Goal: Task Accomplishment & Management: Use online tool/utility

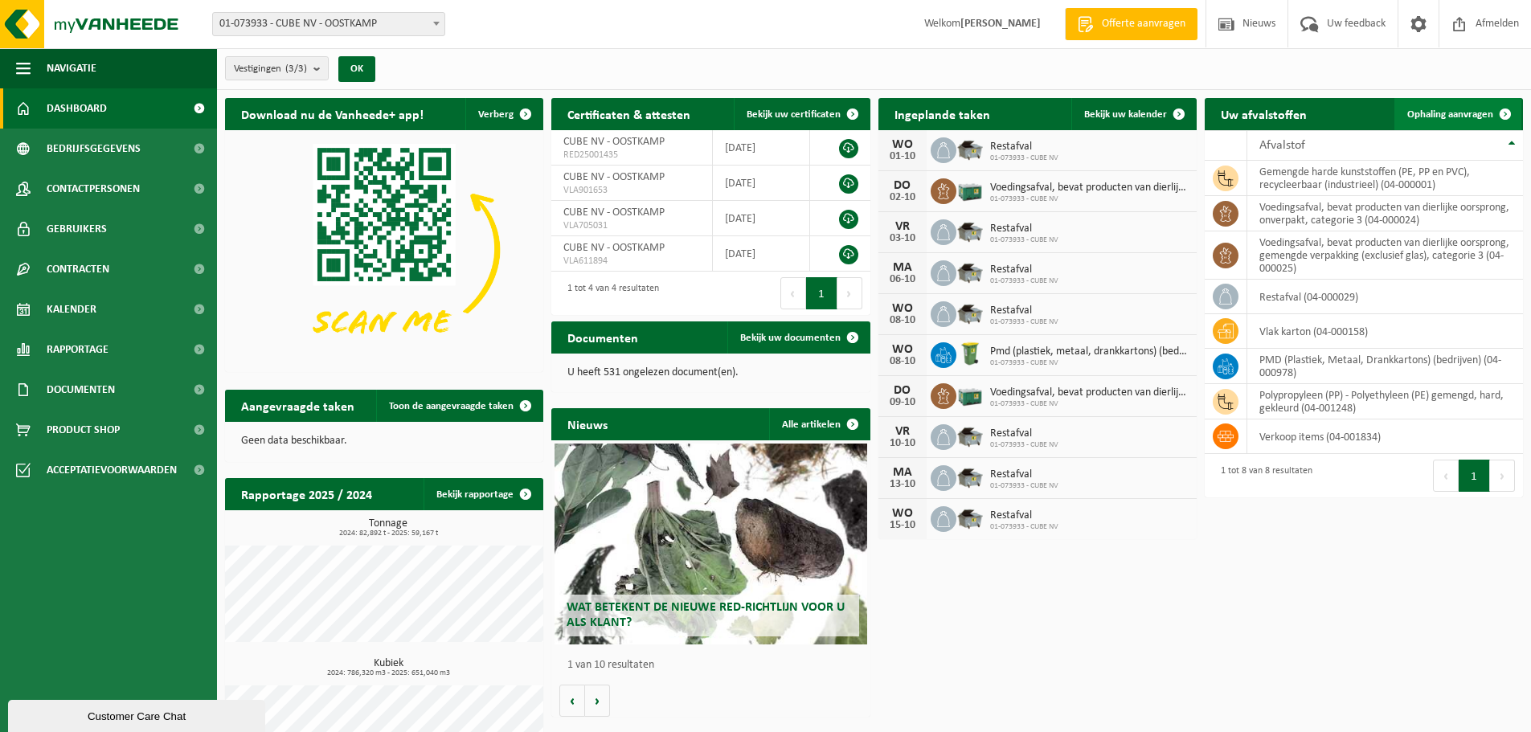
click at [1467, 109] on span "Ophaling aanvragen" at bounding box center [1450, 114] width 86 height 10
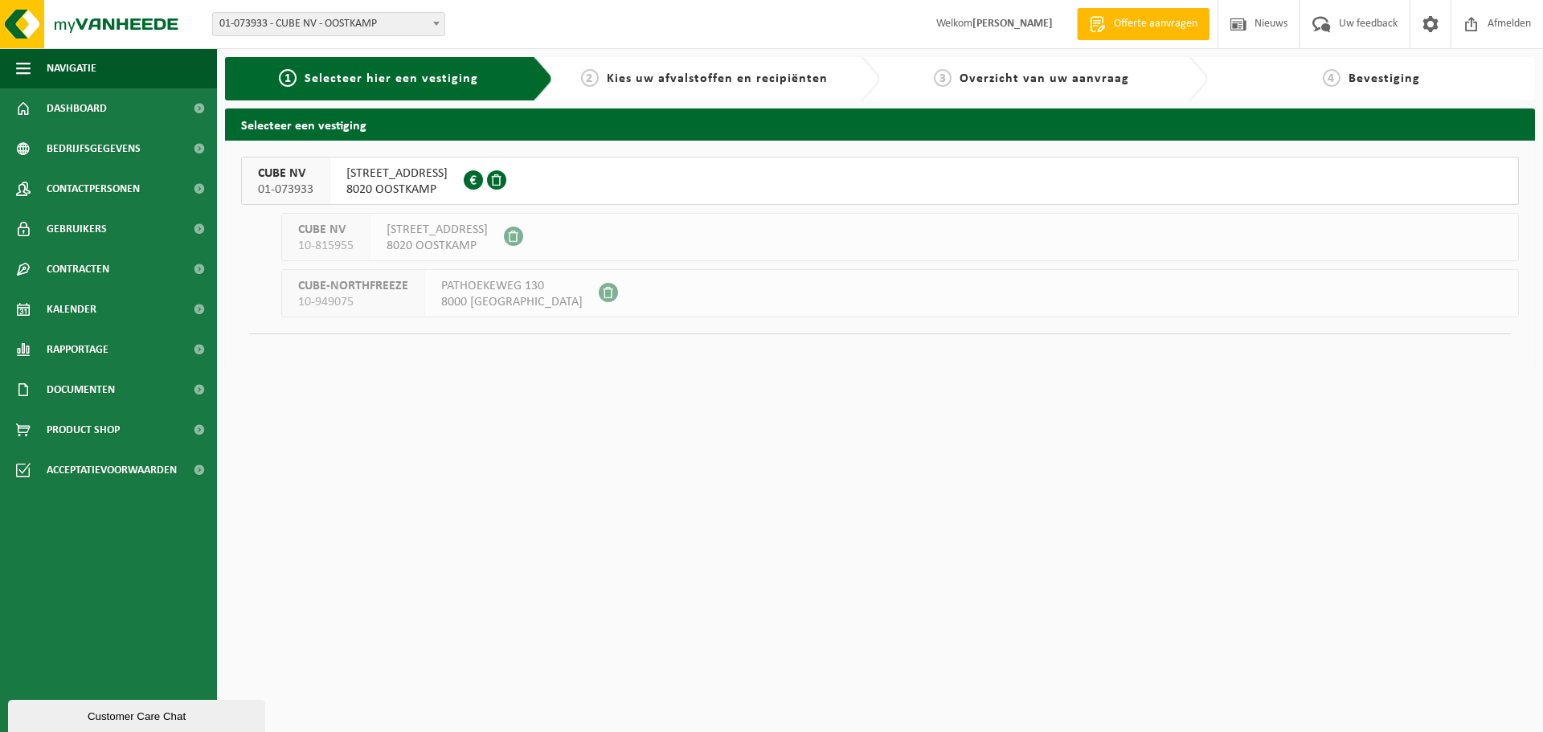
click at [440, 174] on span "LIEVERSTEDESTRAAT 12" at bounding box center [396, 174] width 101 height 16
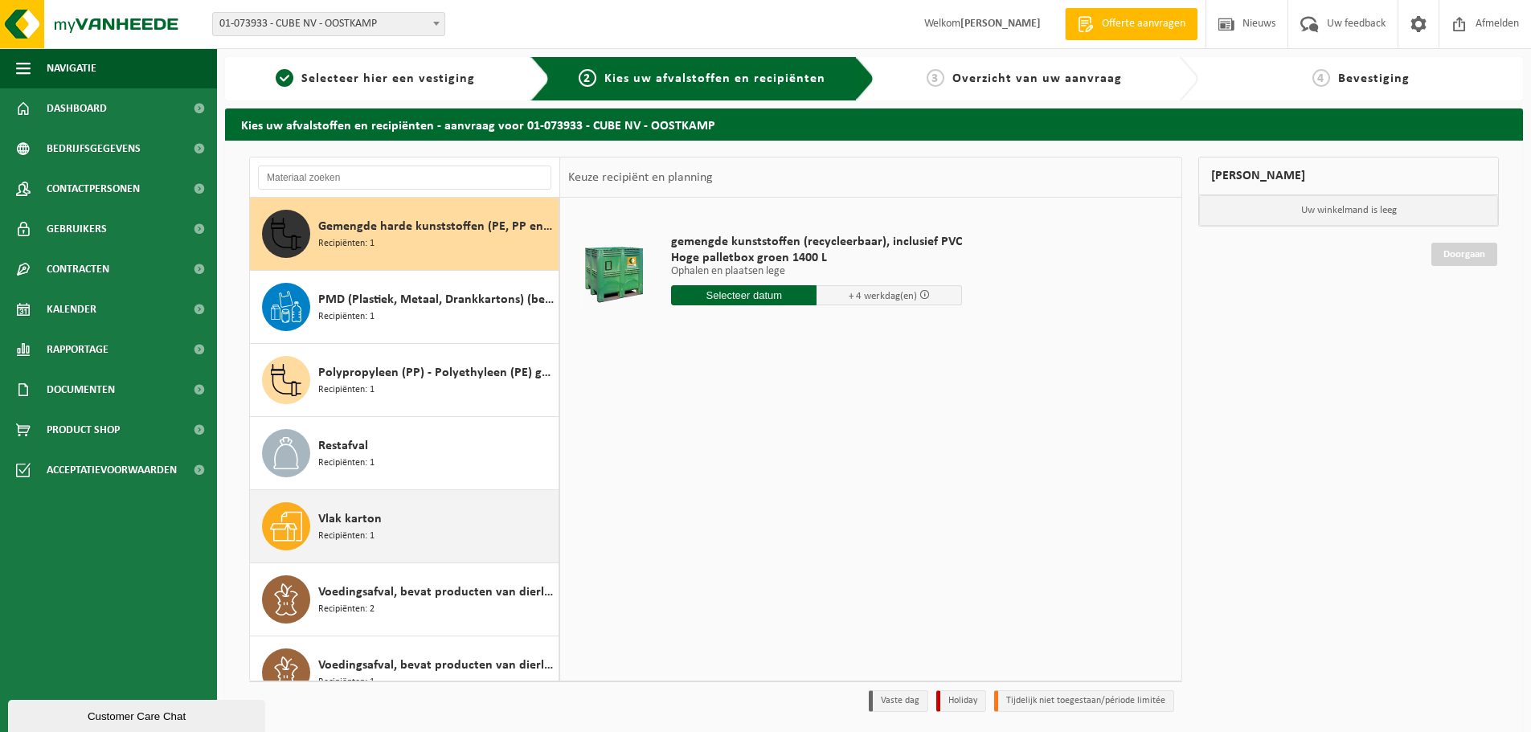
click at [370, 535] on span "Recipiënten: 1" at bounding box center [346, 536] width 56 height 15
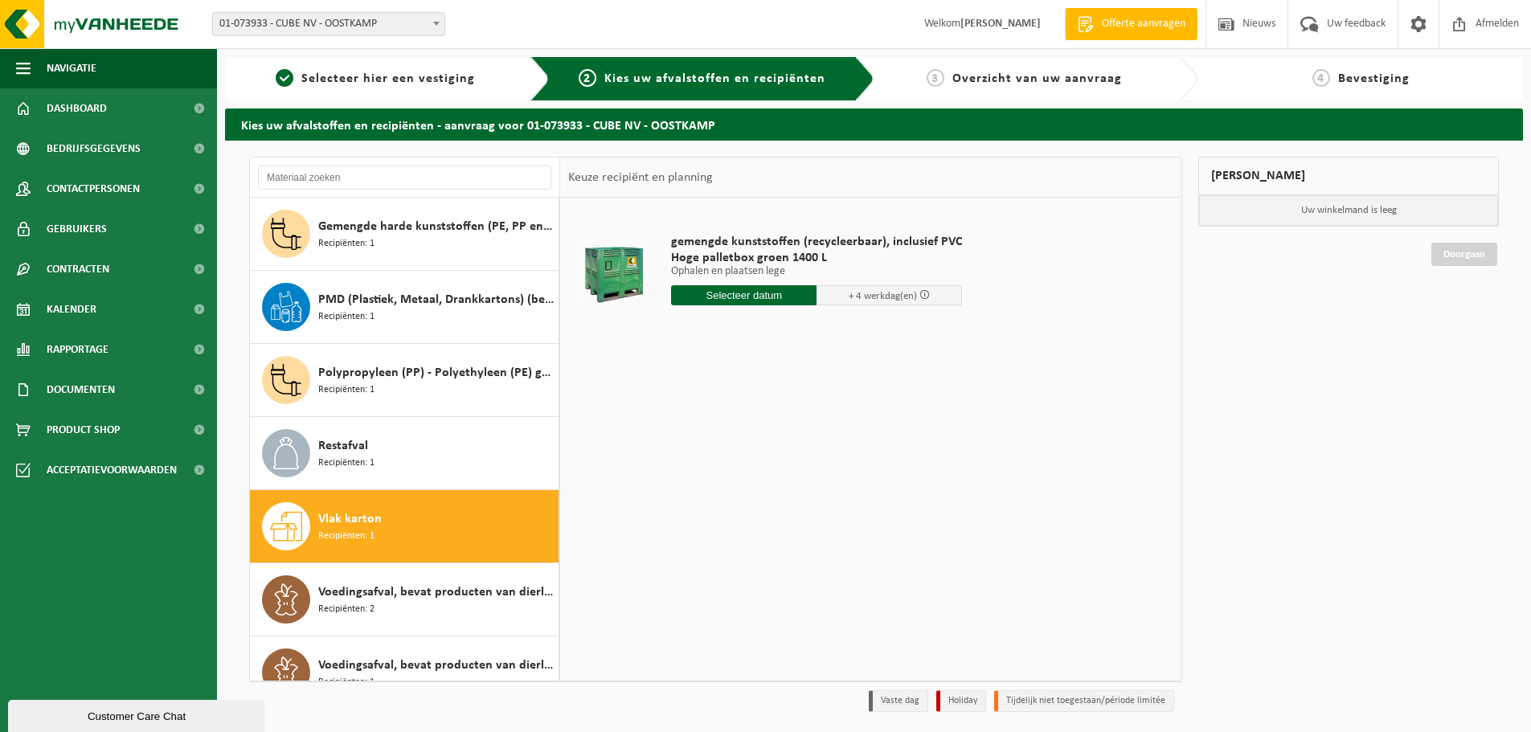
scroll to position [28, 0]
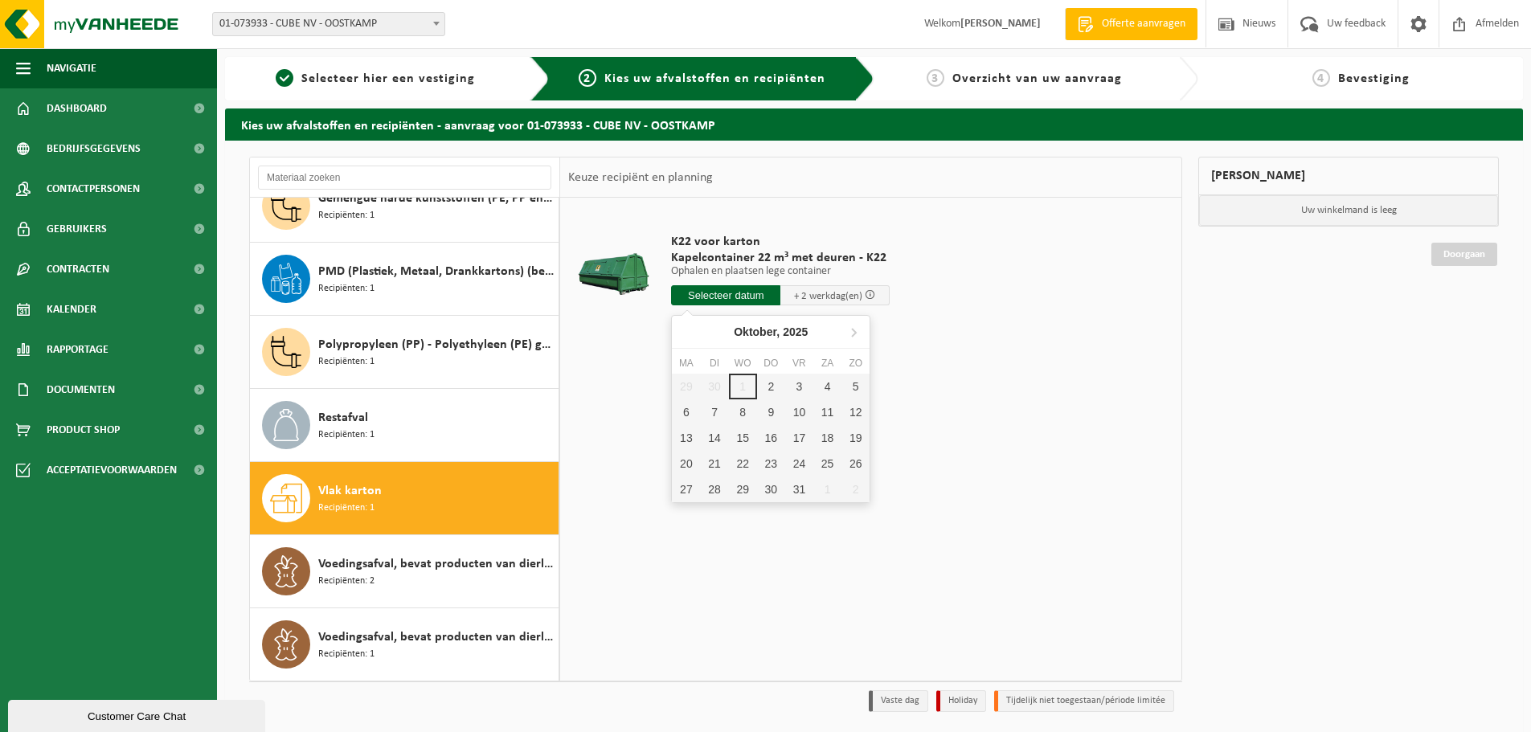
click at [712, 293] on input "text" at bounding box center [725, 295] width 109 height 20
click at [770, 384] on div "2" at bounding box center [771, 387] width 28 height 26
type input "Van 2025-10-02"
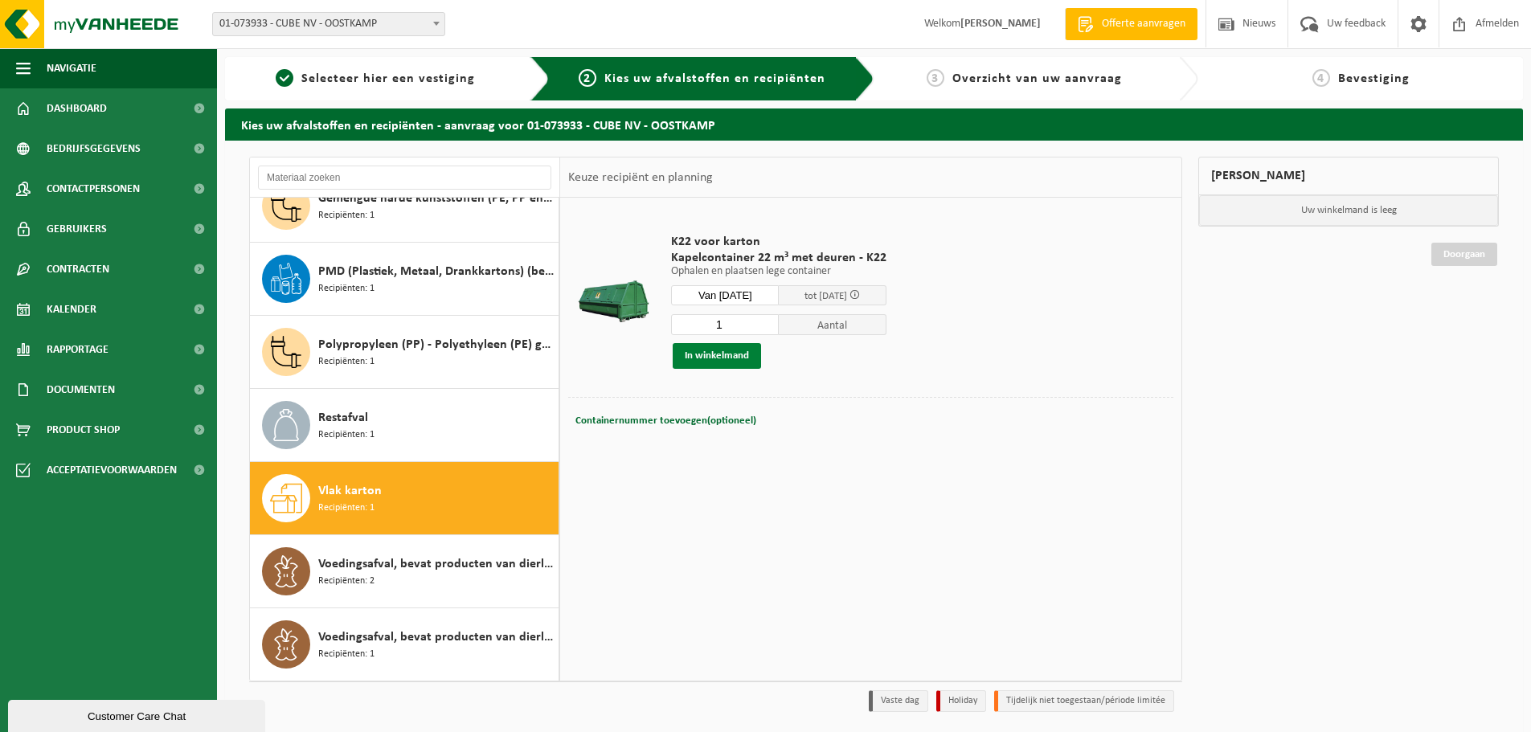
click at [702, 350] on button "In winkelmand" at bounding box center [717, 356] width 88 height 26
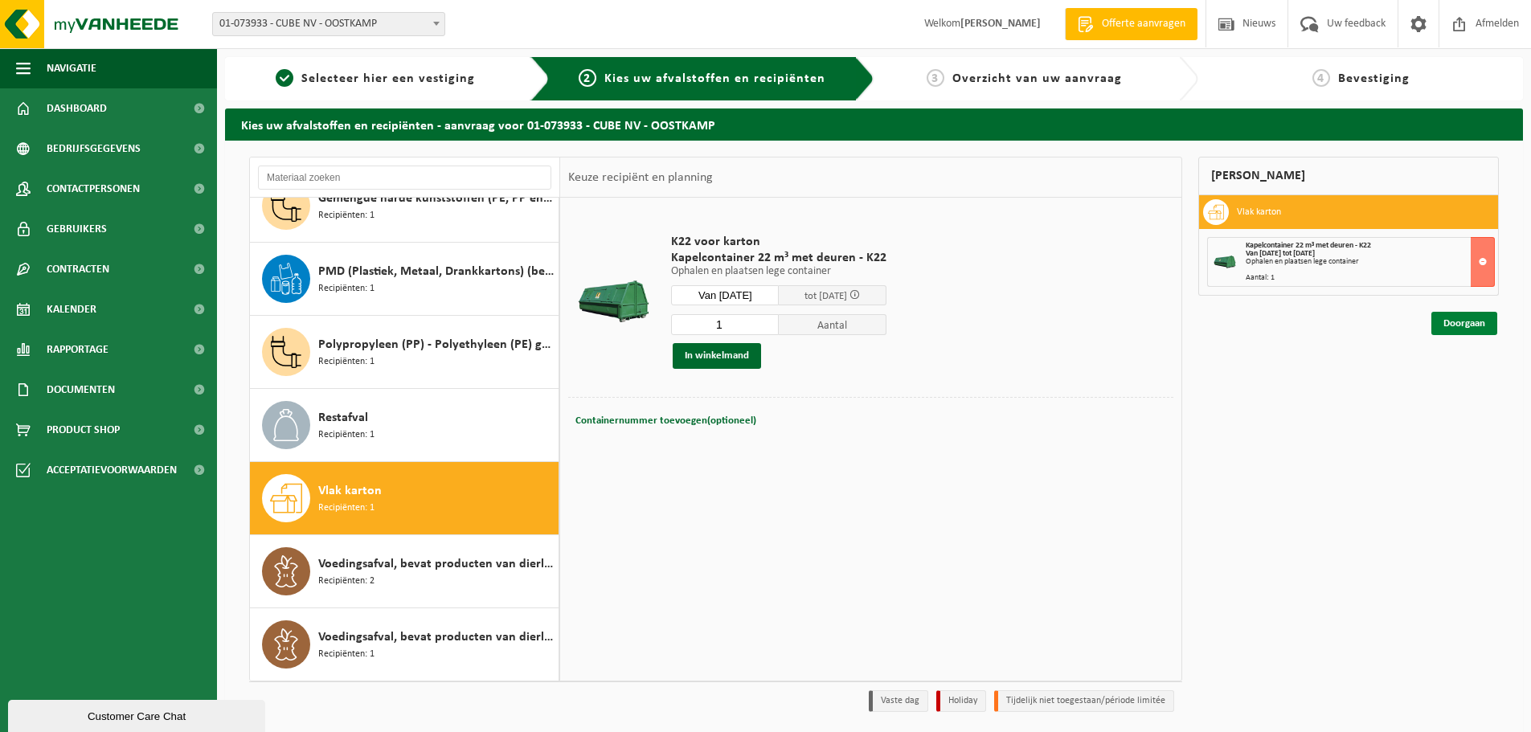
click at [1477, 321] on link "Doorgaan" at bounding box center [1465, 323] width 66 height 23
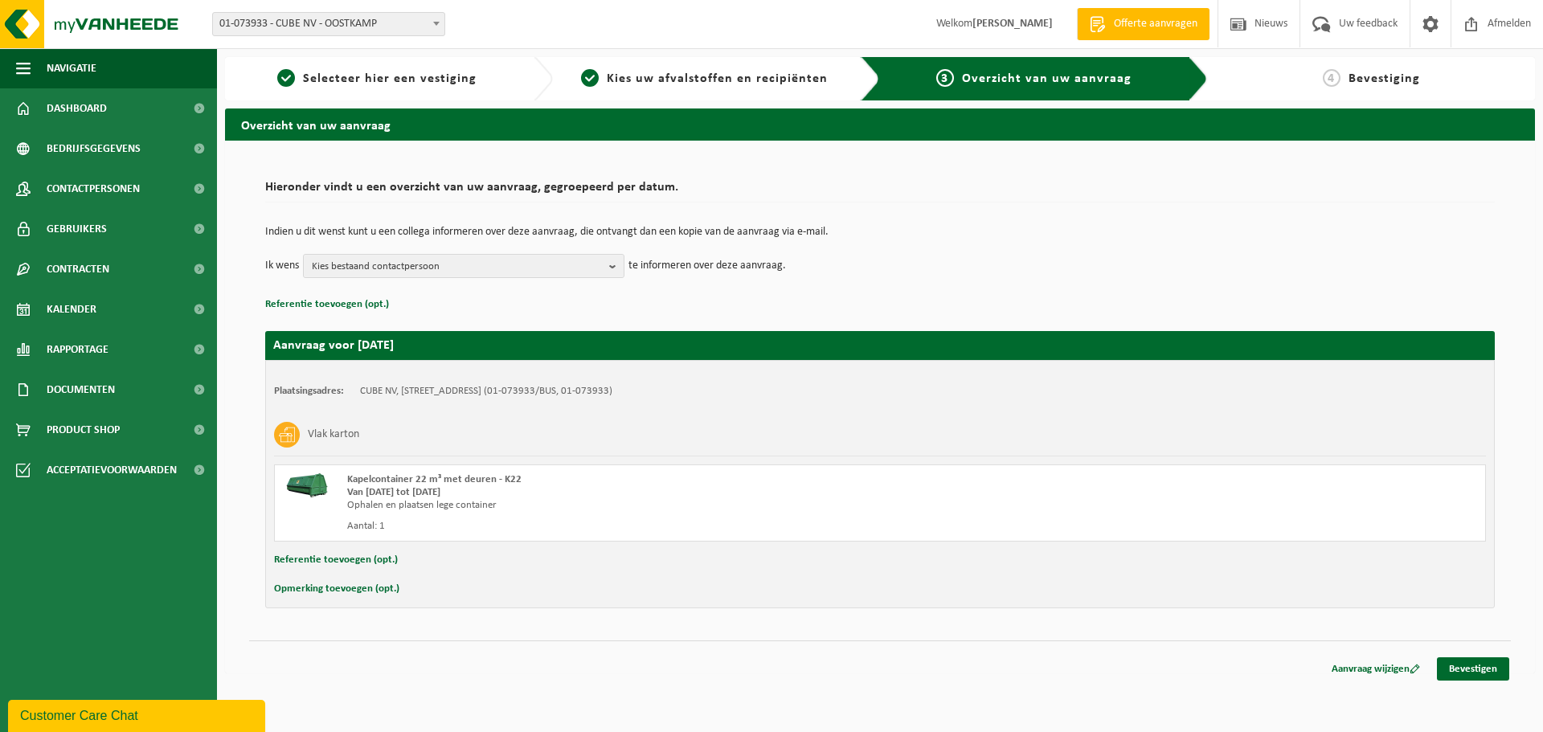
click at [354, 584] on button "Opmerking toevoegen (opt.)" at bounding box center [336, 589] width 125 height 21
click at [440, 586] on input "text" at bounding box center [911, 591] width 1117 height 24
type input "Normaal hebben wij vaste ophaling op vrijdag, maar onze container zit onvoorzie…"
click at [1486, 671] on link "Bevestigen" at bounding box center [1473, 672] width 72 height 23
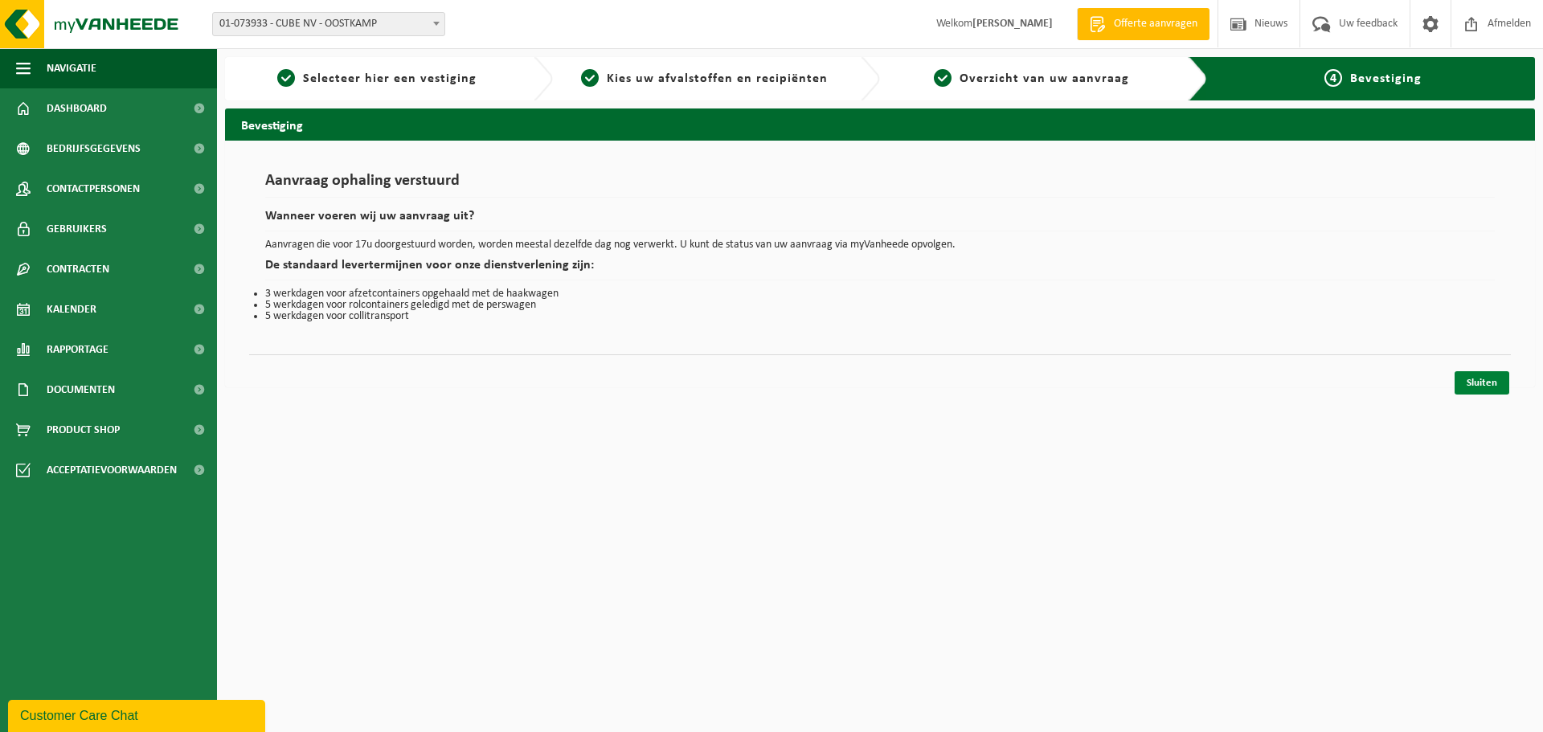
click at [1485, 392] on link "Sluiten" at bounding box center [1482, 382] width 55 height 23
